Goal: Check status: Check status

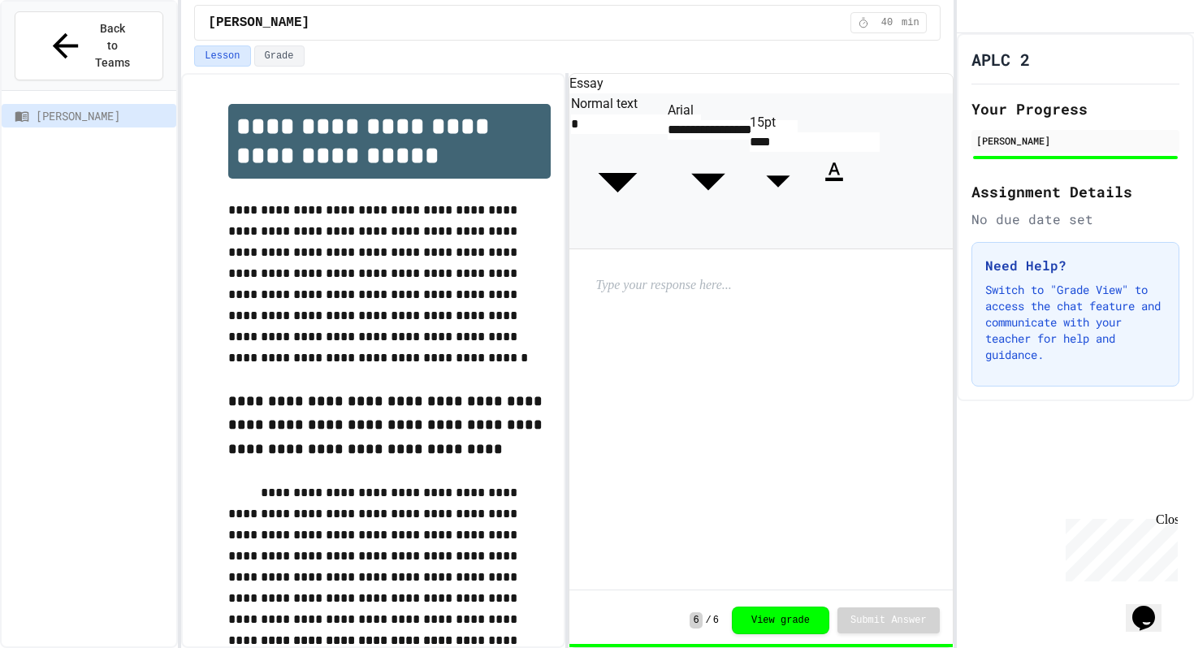
click at [271, 43] on div "Rosa Parks 40 min" at bounding box center [567, 22] width 772 height 45
click at [271, 55] on button "Grade" at bounding box center [279, 55] width 50 height 21
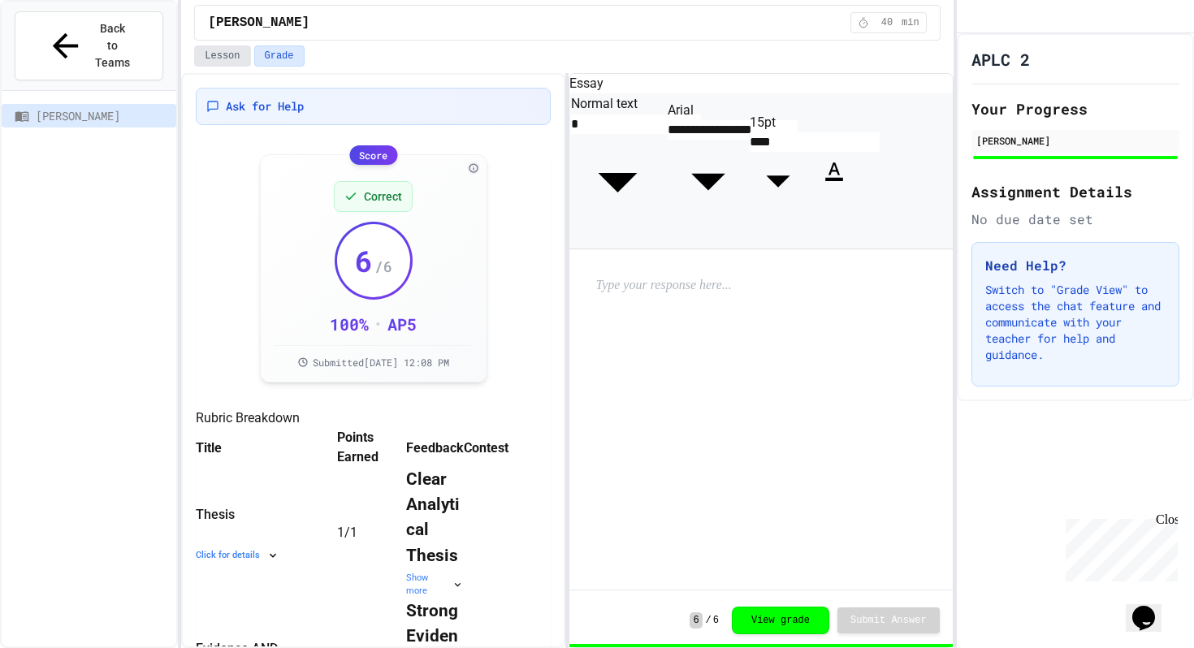
click at [231, 62] on button "Lesson" at bounding box center [222, 55] width 56 height 21
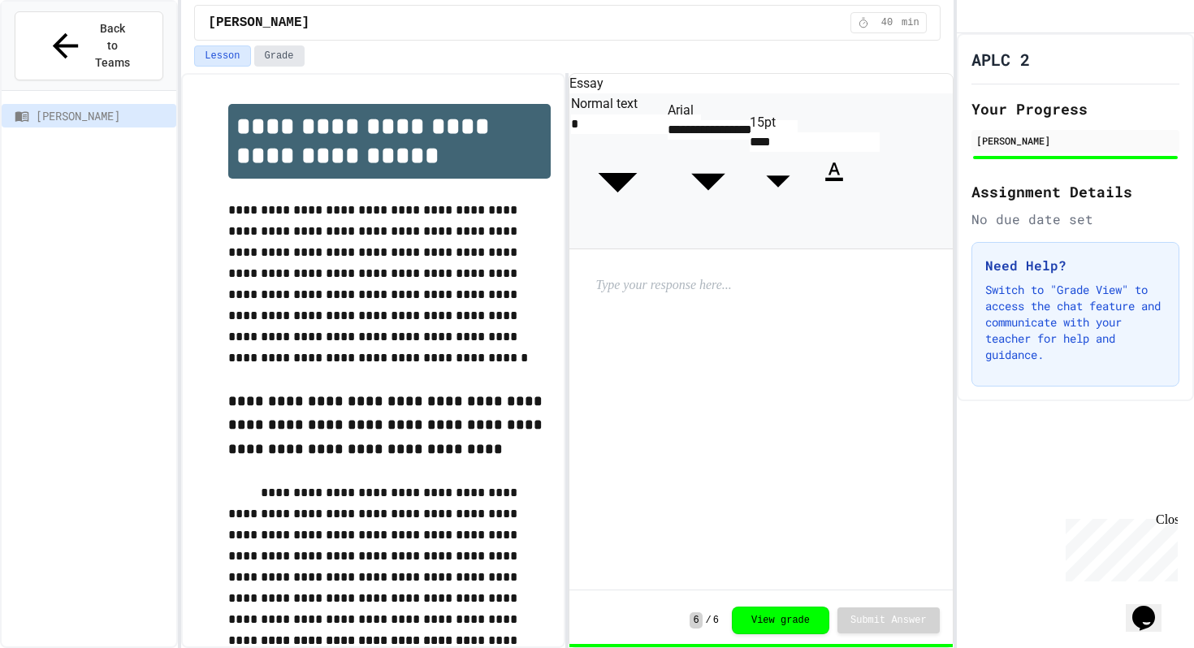
click at [262, 63] on button "Grade" at bounding box center [279, 55] width 50 height 21
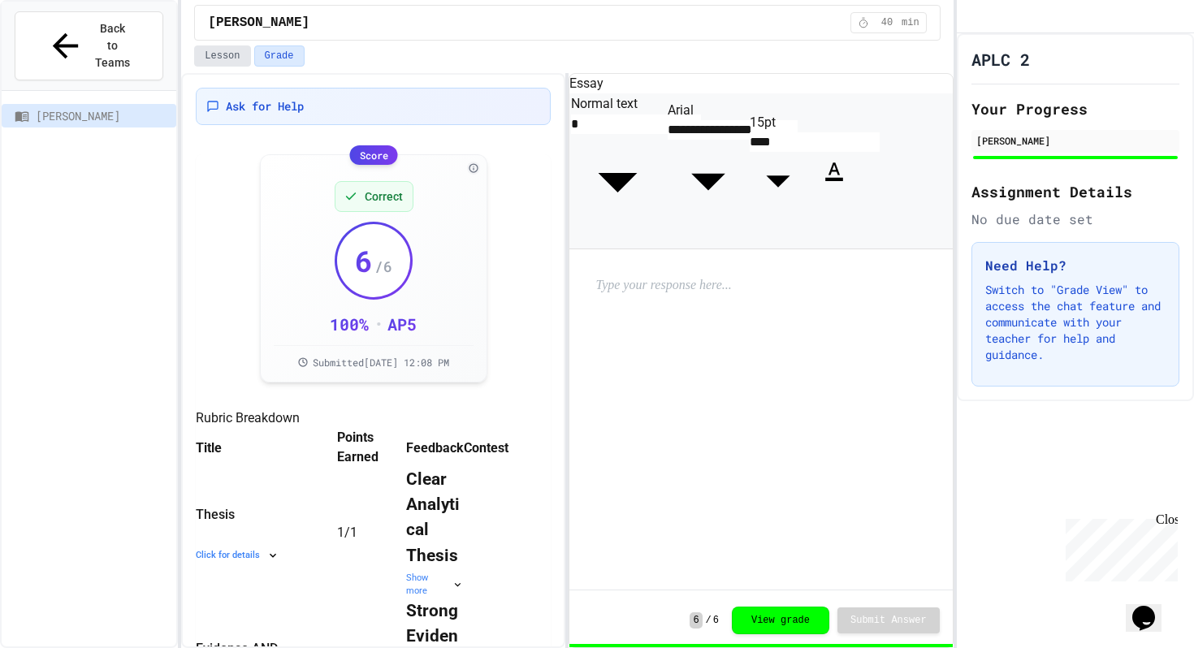
click at [219, 48] on button "Lesson" at bounding box center [222, 55] width 56 height 21
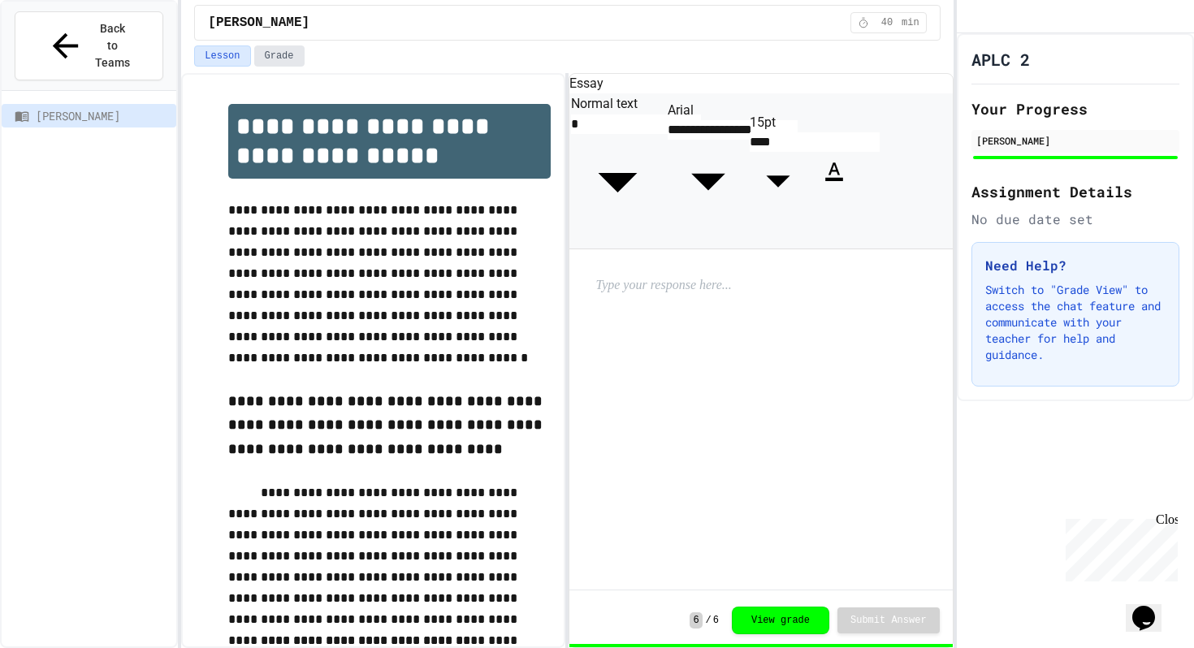
click at [279, 58] on button "Grade" at bounding box center [279, 55] width 50 height 21
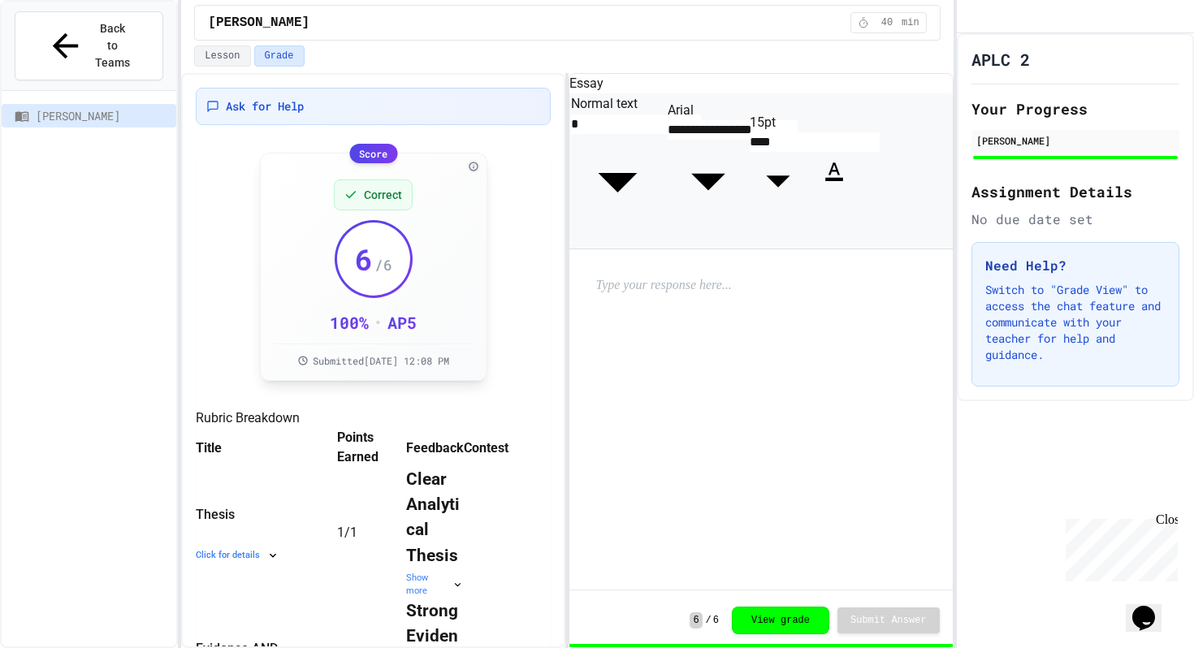
click at [367, 158] on div "Score" at bounding box center [373, 153] width 48 height 19
click at [238, 63] on button "Lesson" at bounding box center [222, 55] width 56 height 21
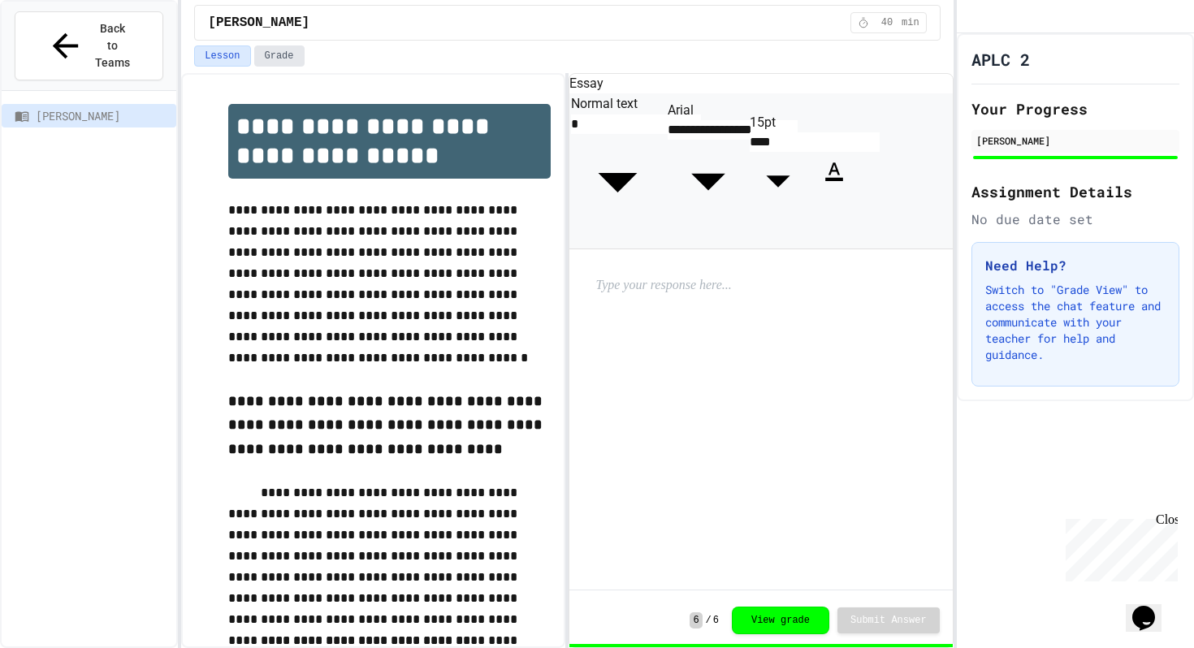
click at [270, 54] on button "Grade" at bounding box center [279, 55] width 50 height 21
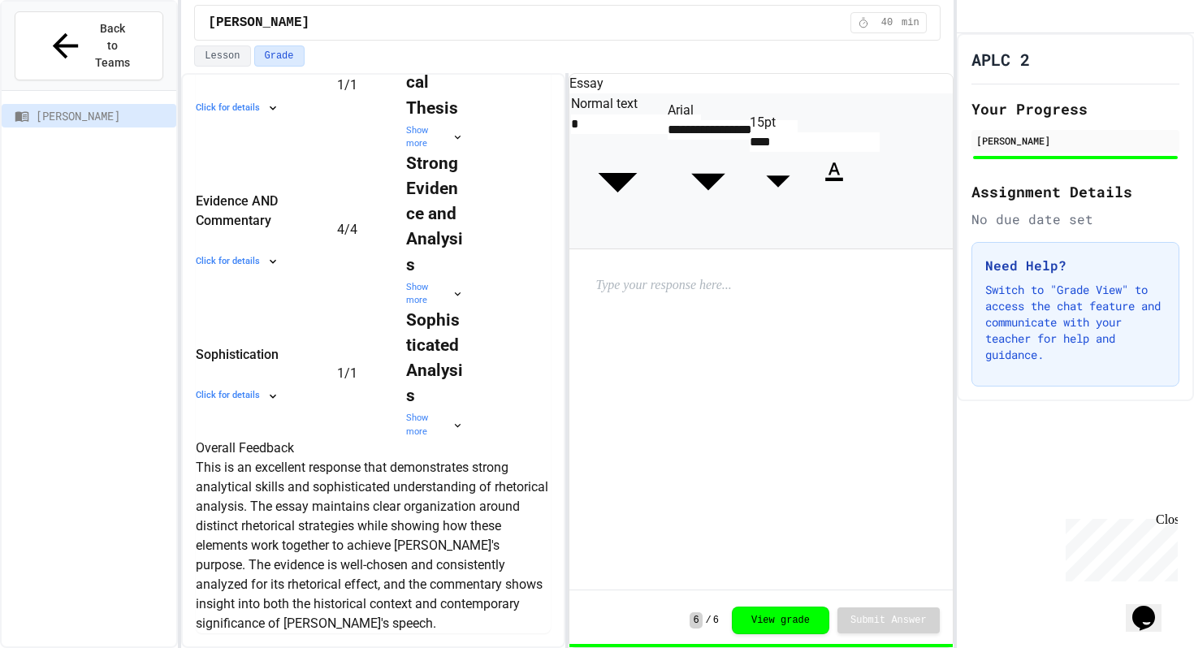
scroll to position [958, 0]
click at [753, 630] on button "View grade" at bounding box center [780, 619] width 97 height 28
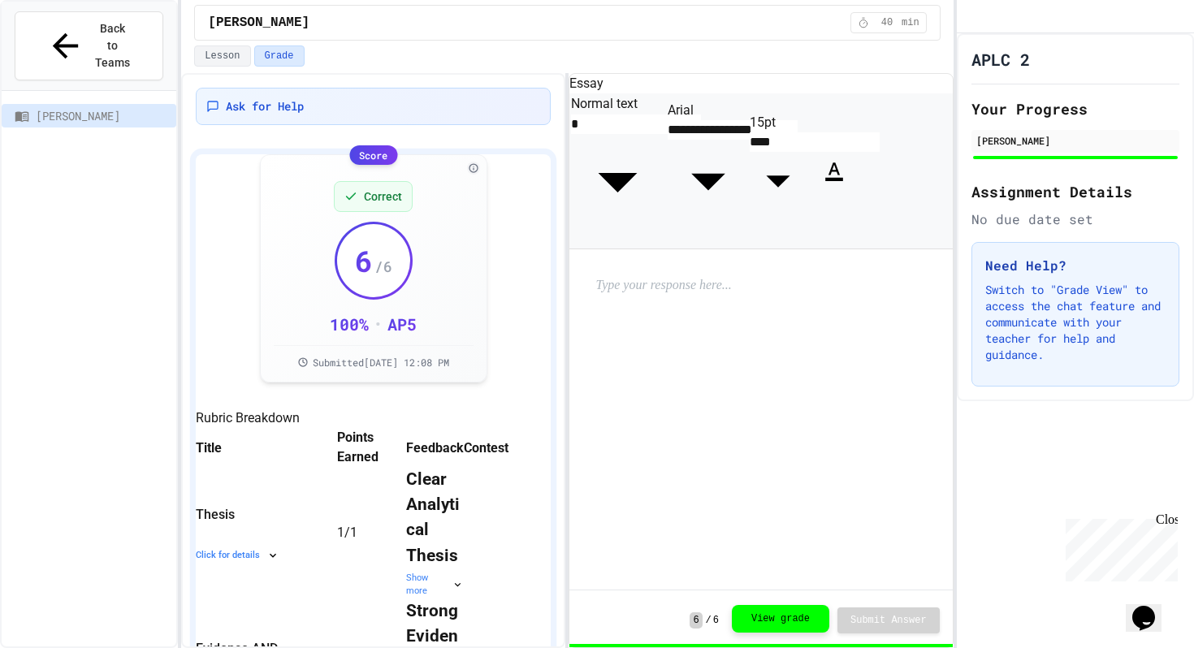
click at [753, 630] on button "View grade" at bounding box center [780, 619] width 97 height 28
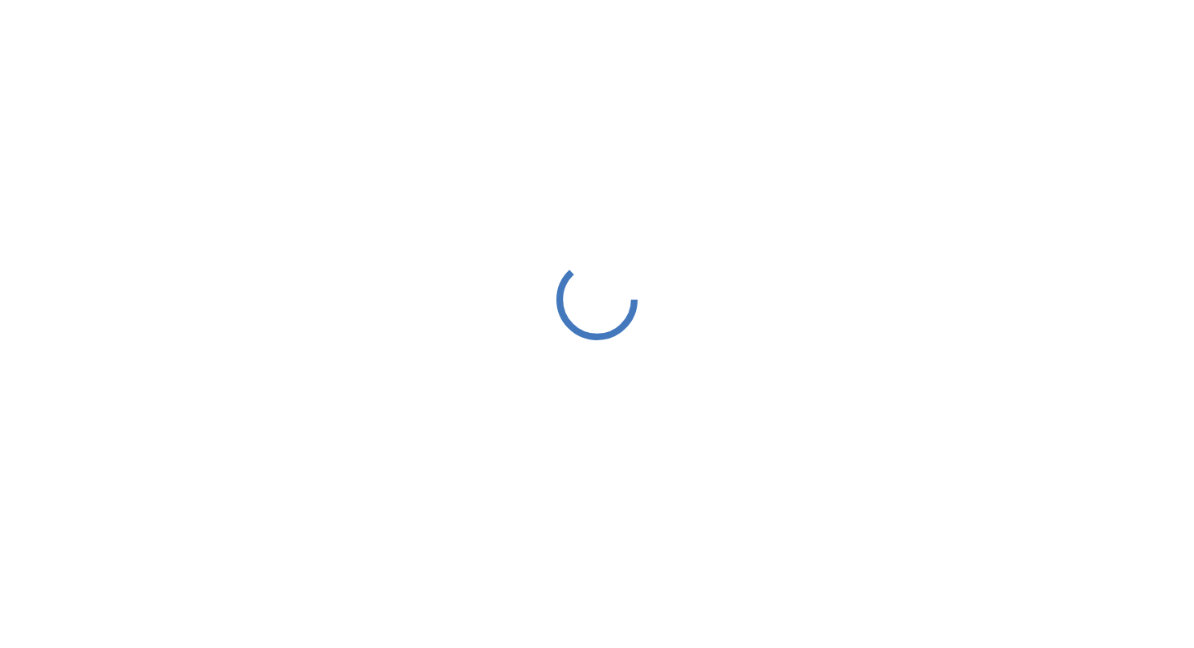
click at [153, 192] on div at bounding box center [597, 299] width 1194 height 599
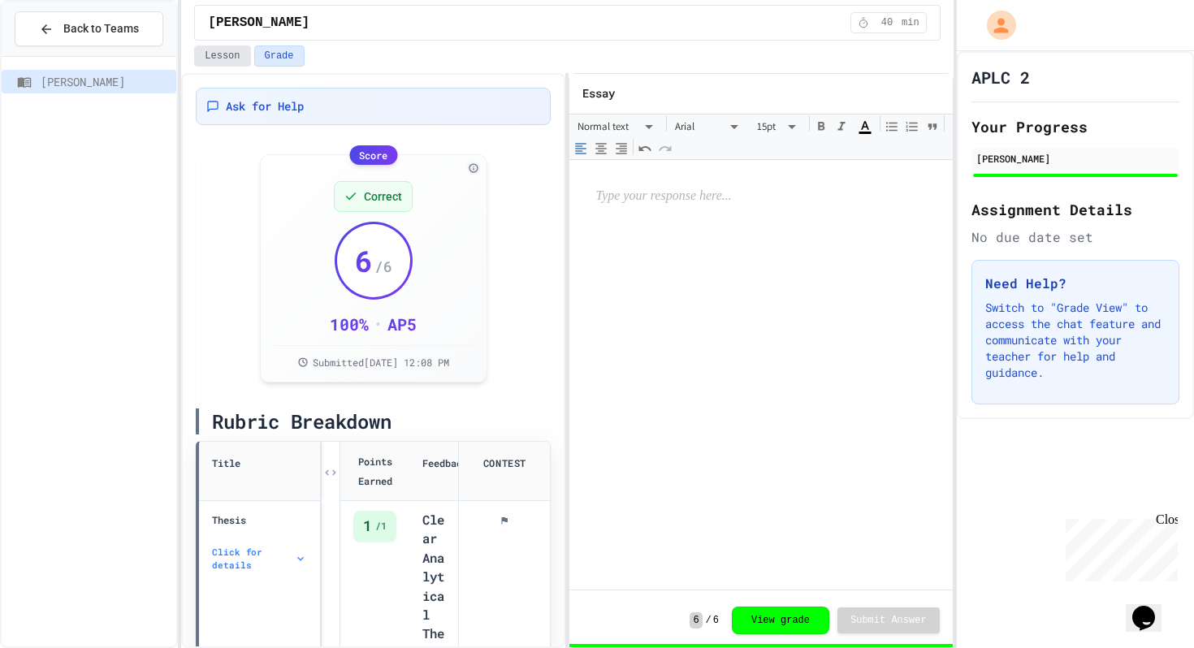
click at [223, 63] on button "Lesson" at bounding box center [222, 55] width 56 height 21
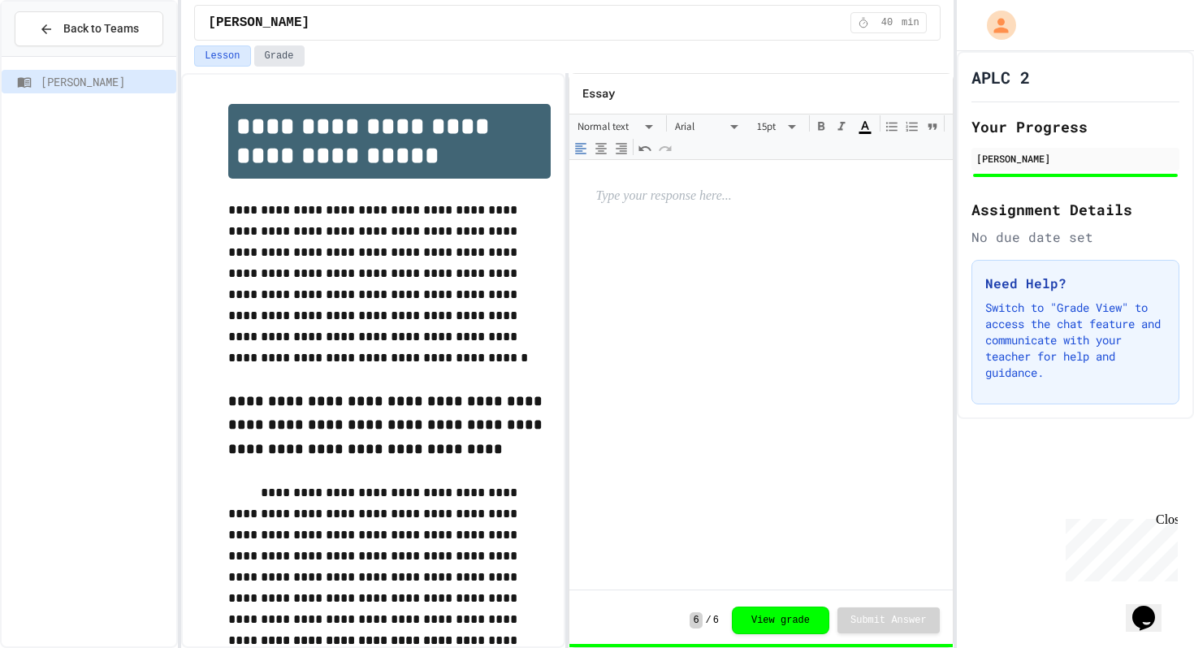
click at [255, 58] on button "Grade" at bounding box center [279, 55] width 50 height 21
